Goal: Navigation & Orientation: Find specific page/section

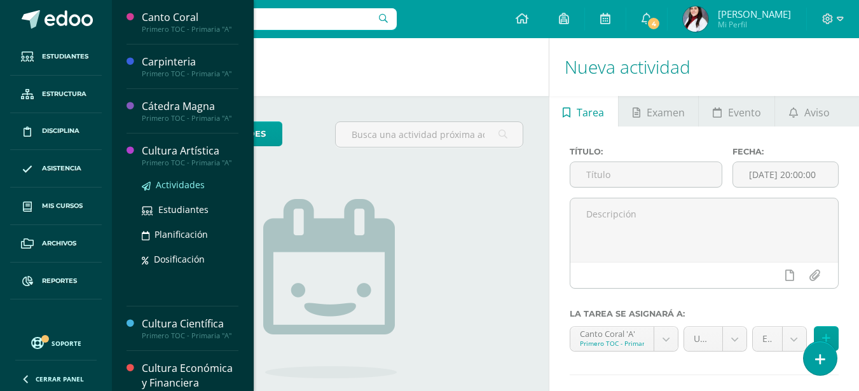
click at [169, 181] on span "Actividades" at bounding box center [180, 185] width 49 height 12
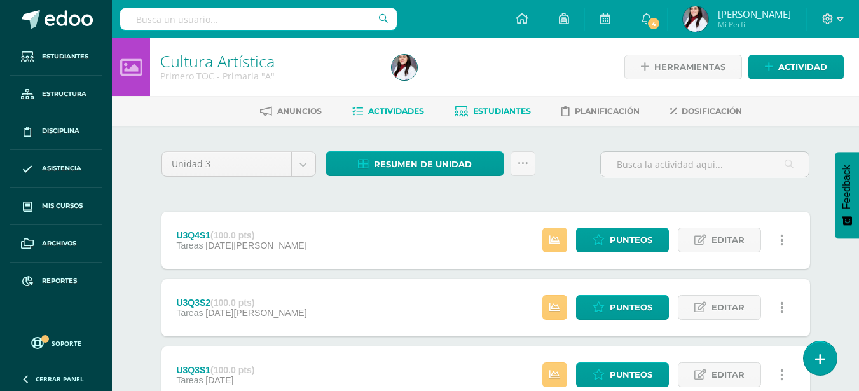
click at [498, 104] on link "Estudiantes" at bounding box center [493, 111] width 76 height 20
click at [497, 104] on link "Estudiantes" at bounding box center [493, 111] width 76 height 20
